Goal: Task Accomplishment & Management: Manage account settings

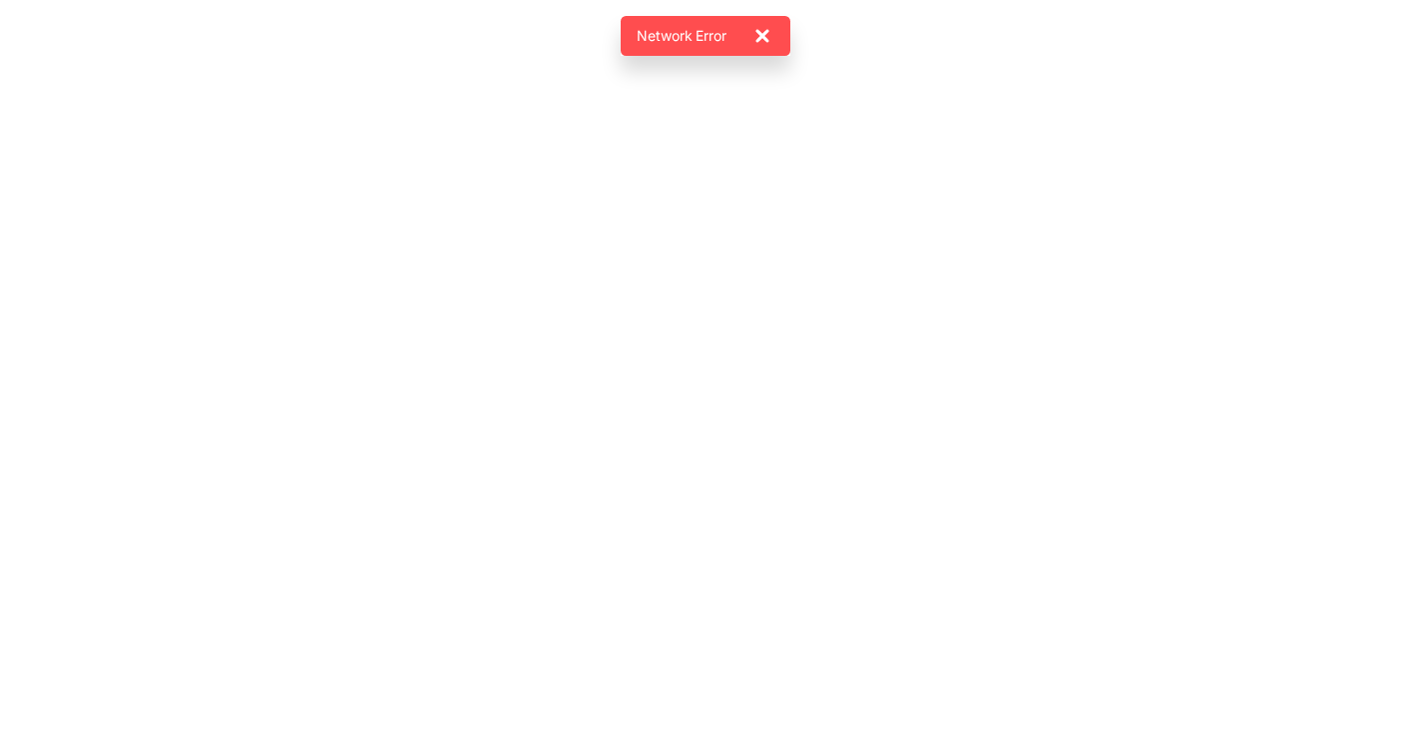
click at [779, 235] on main at bounding box center [705, 373] width 1411 height 746
